Goal: Find specific page/section: Find specific page/section

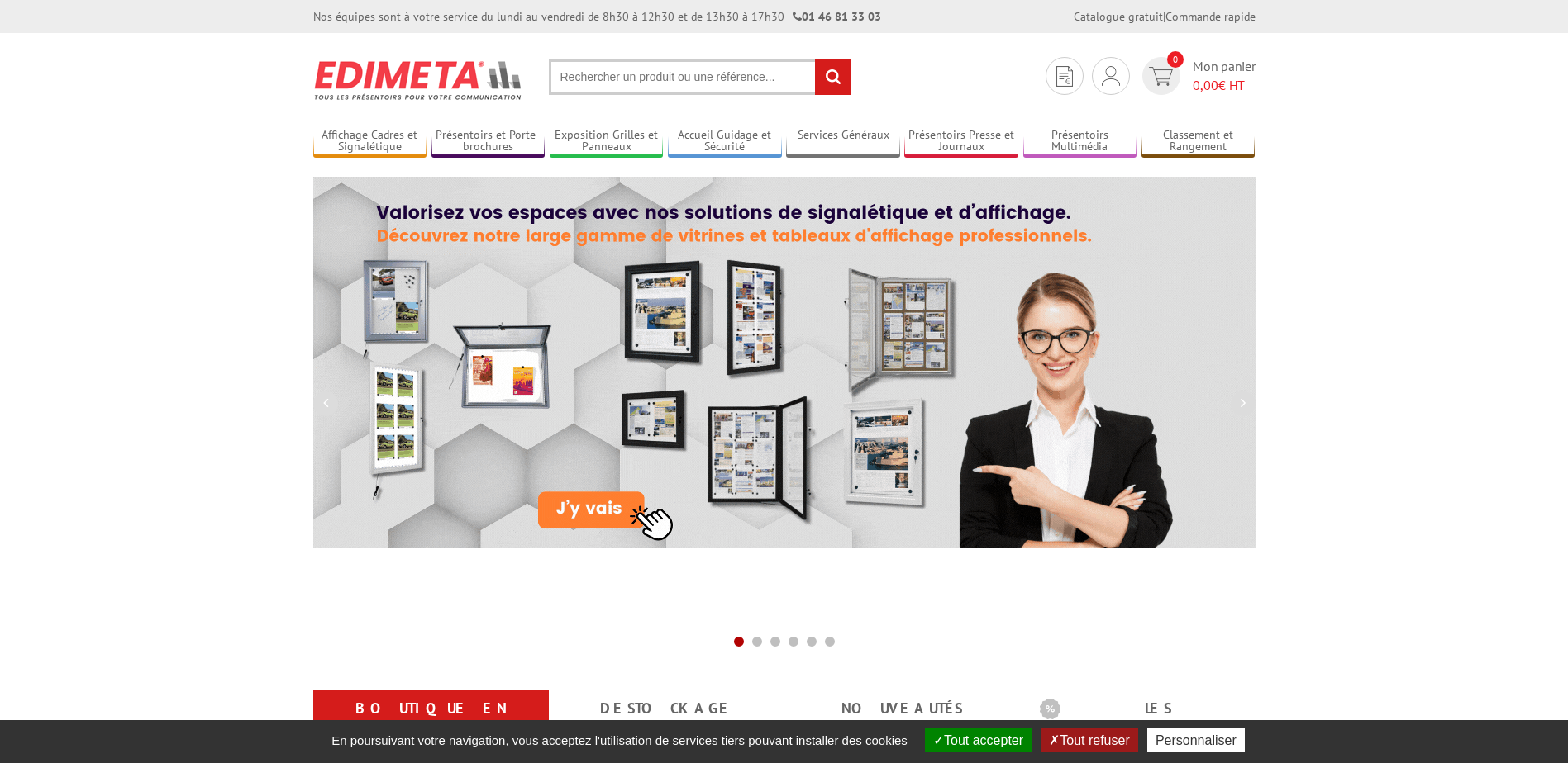
click at [753, 89] on input "text" at bounding box center [699, 77] width 303 height 35
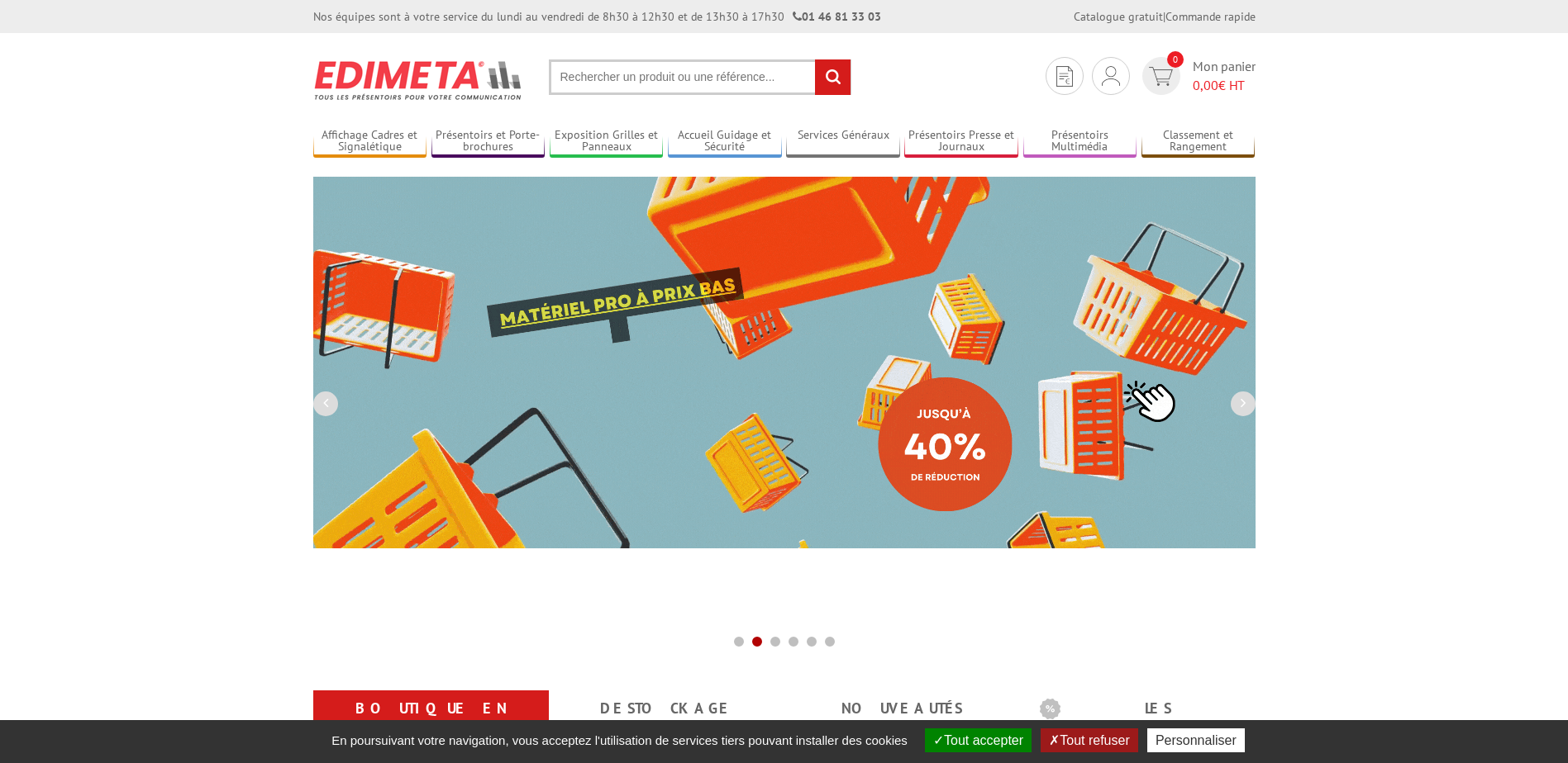
click at [698, 76] on input "text" at bounding box center [699, 77] width 303 height 35
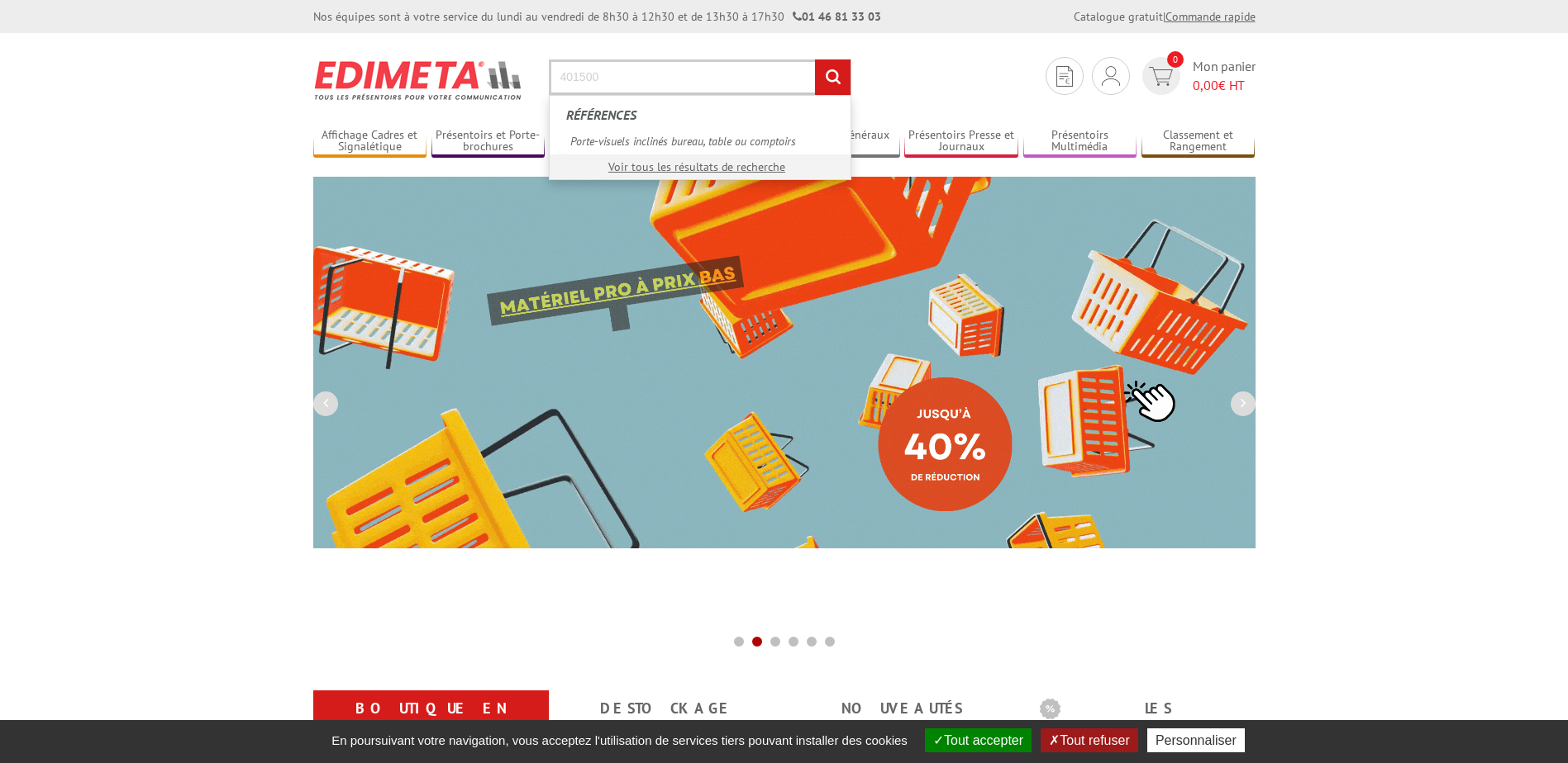
type input "401500"
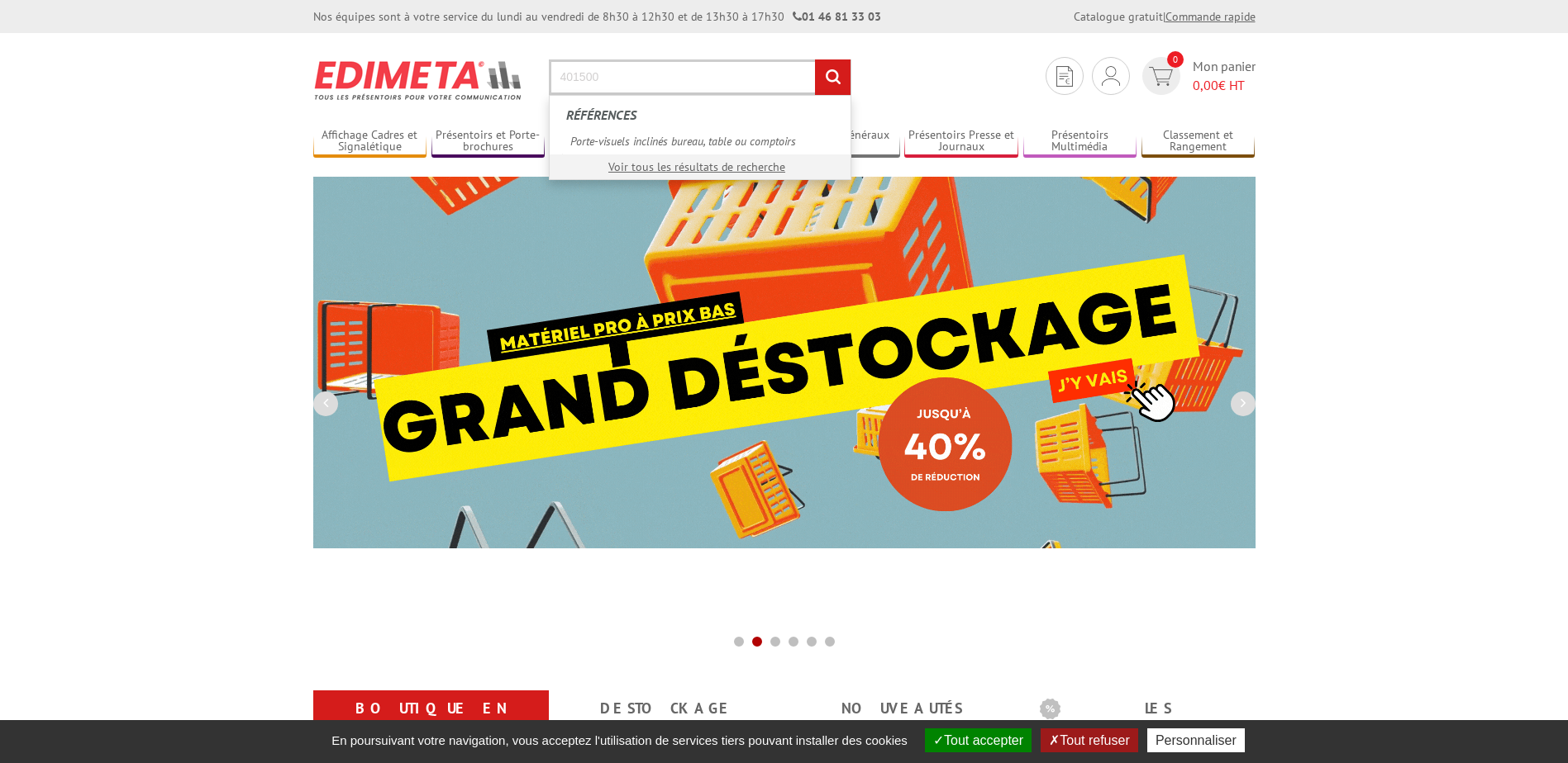
click at [815, 60] on input "rechercher" at bounding box center [833, 77] width 35 height 35
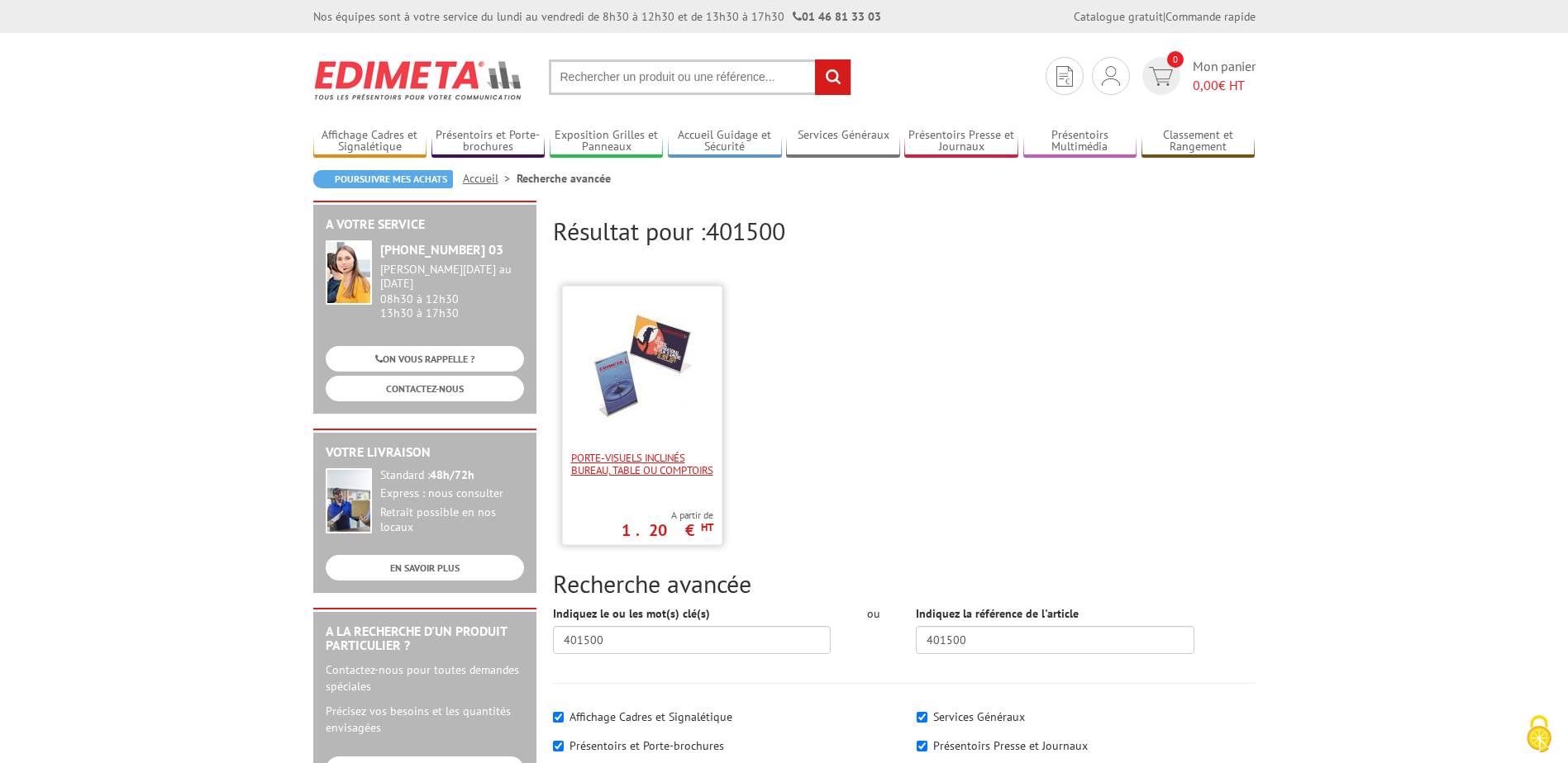
click at [647, 460] on span "Porte-visuels inclinés bureau, table ou comptoirs" at bounding box center [642, 464] width 142 height 25
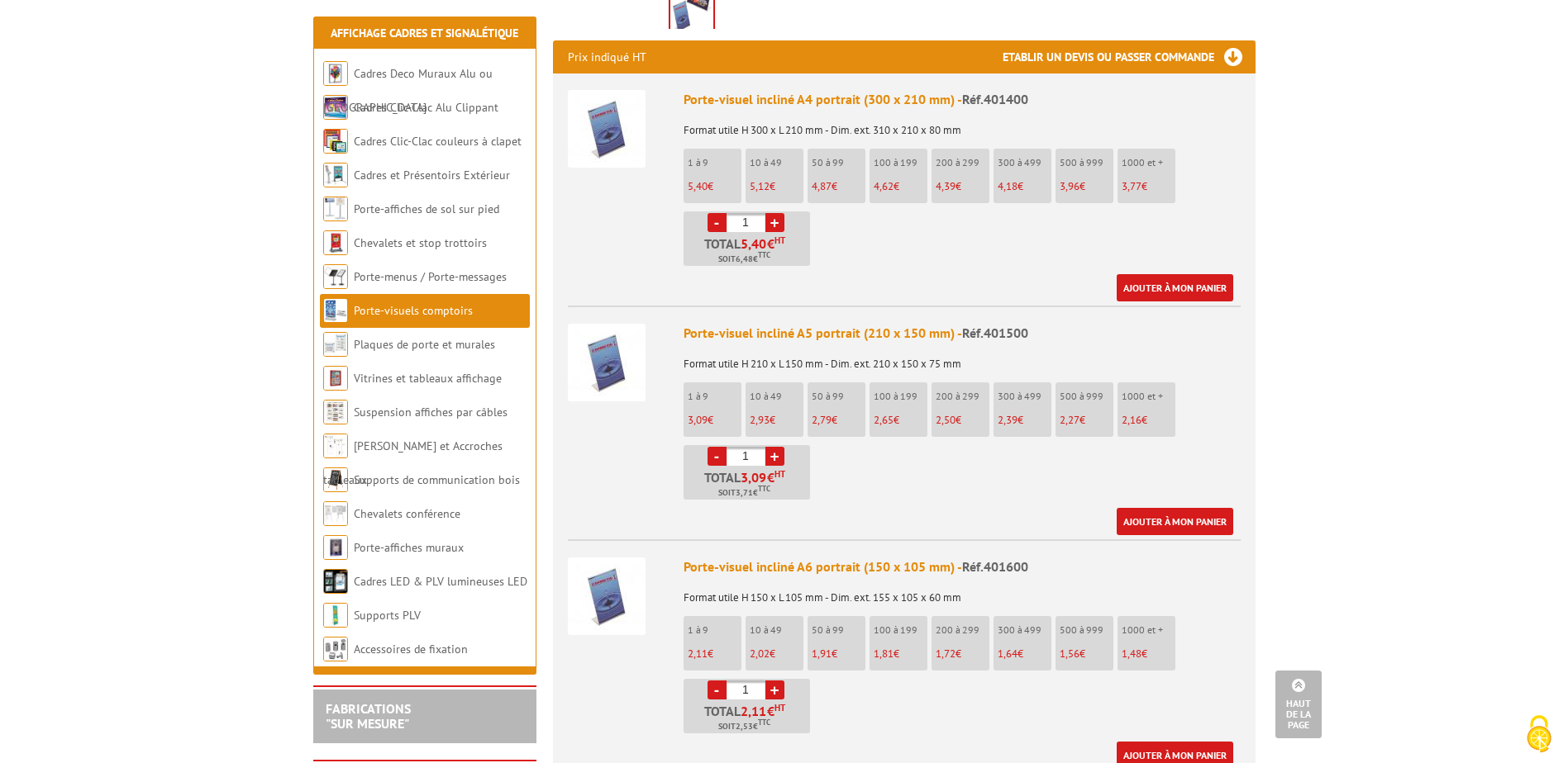
scroll to position [660, 0]
